Goal: Navigation & Orientation: Find specific page/section

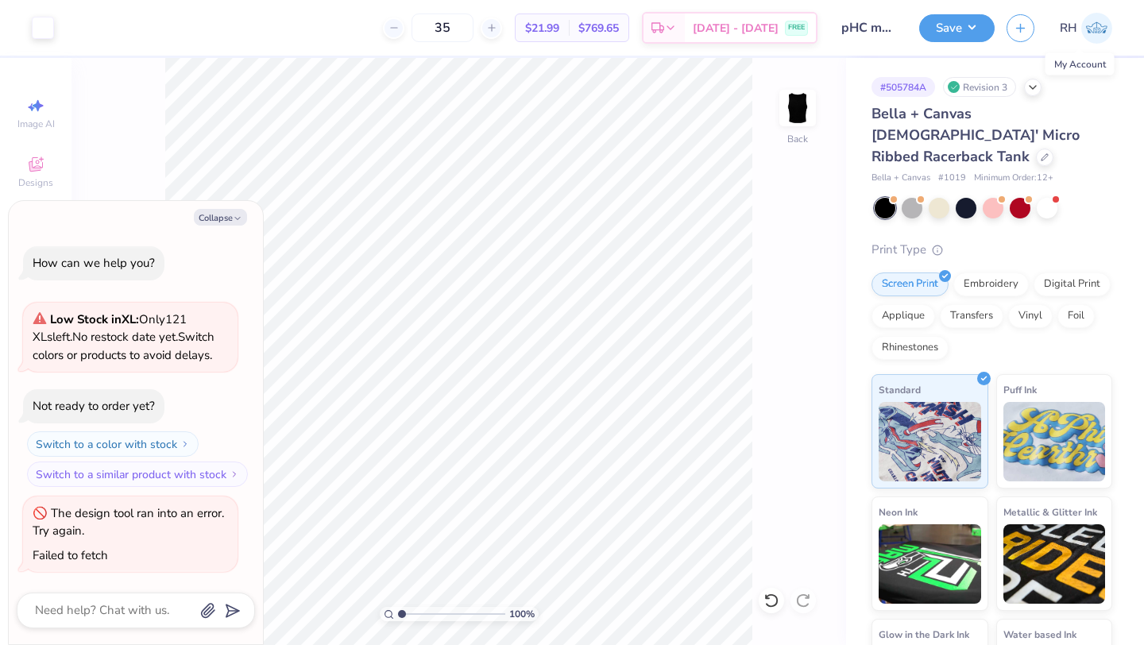
click at [1068, 33] on span "RH" at bounding box center [1068, 28] width 17 height 18
